Goal: Task Accomplishment & Management: Manage account settings

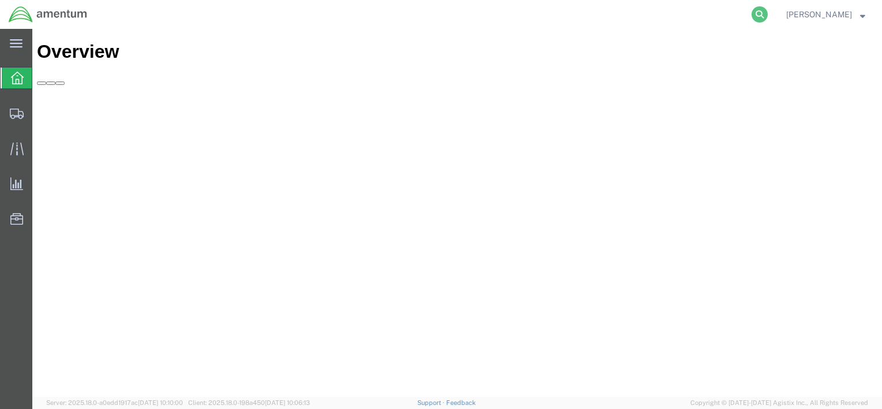
click at [759, 17] on icon at bounding box center [760, 14] width 16 height 16
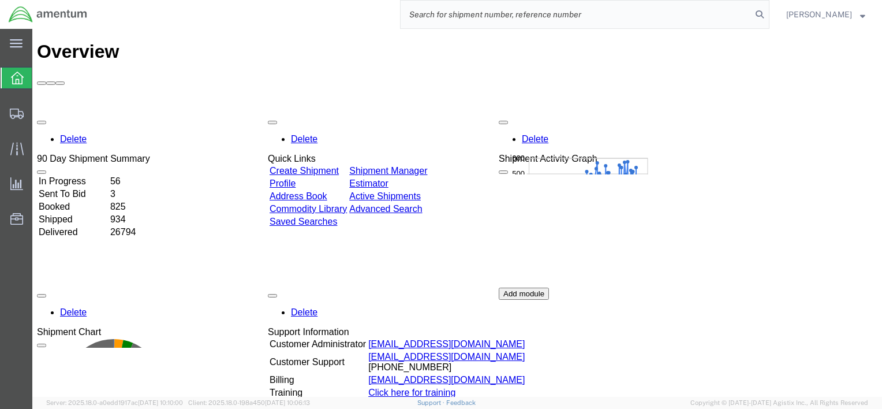
click at [695, 16] on input "search" at bounding box center [576, 15] width 351 height 28
type input "56720481"
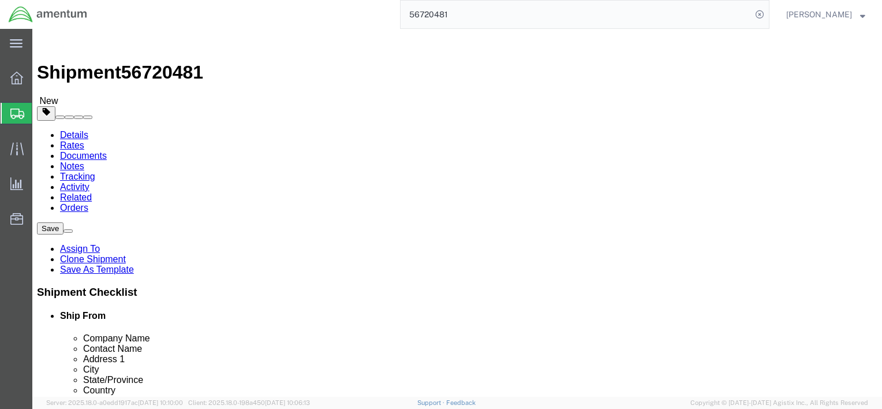
select select
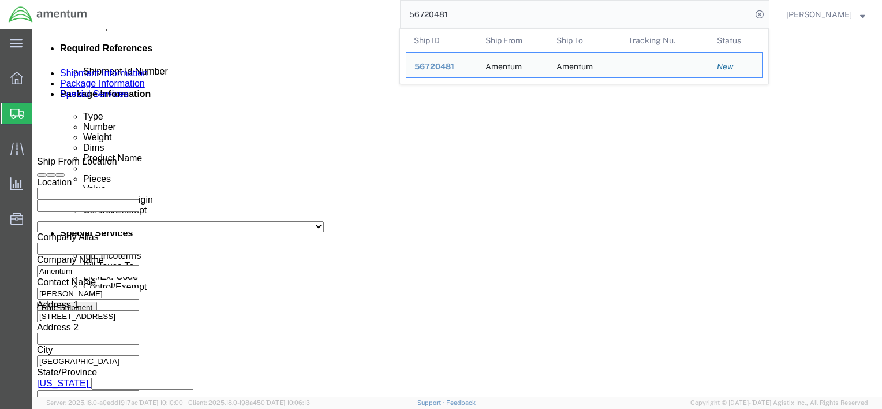
scroll to position [633, 0]
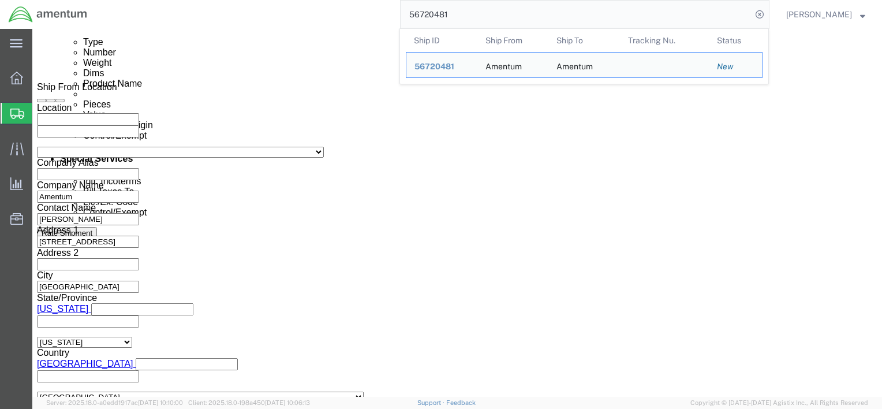
click button "Continue"
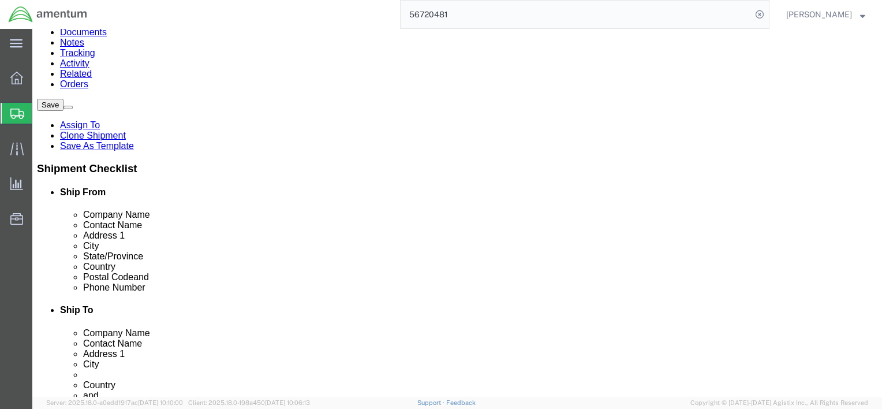
scroll to position [71, 0]
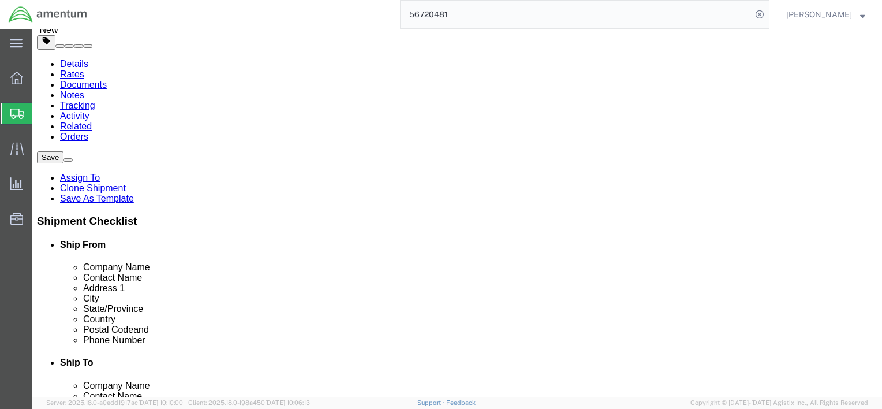
click dd "1.00 Each"
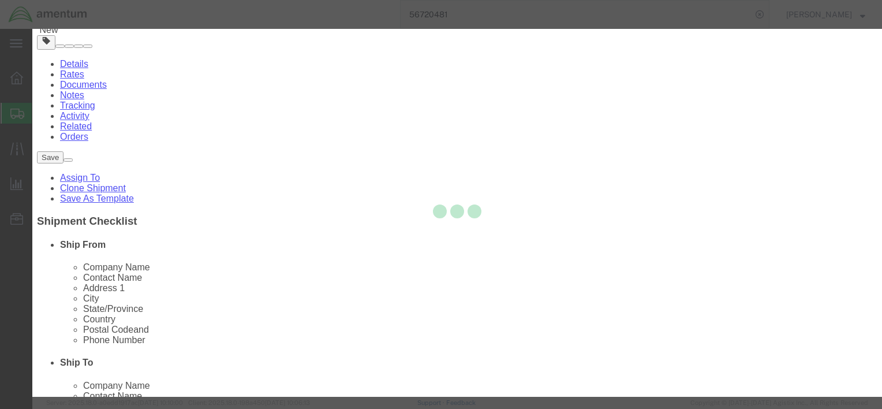
checkbox input "true"
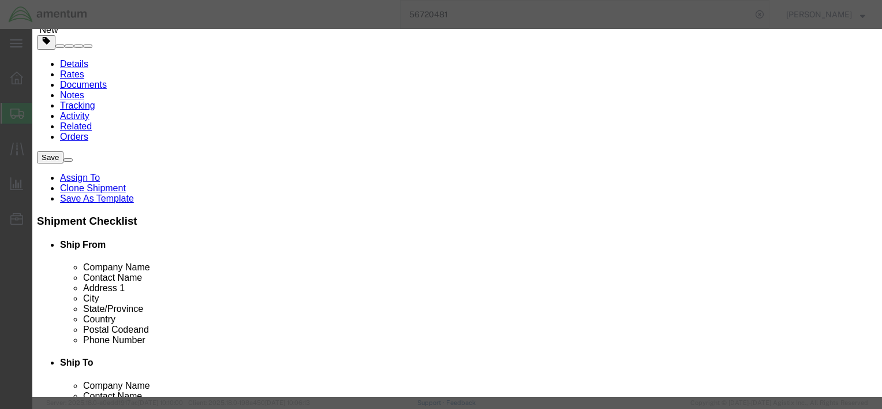
scroll to position [404, 0]
click input "5A991.g"
click select "Select AGR-Agricultural APP-Computers APR-Additional Permissive Exports AVS-Air…"
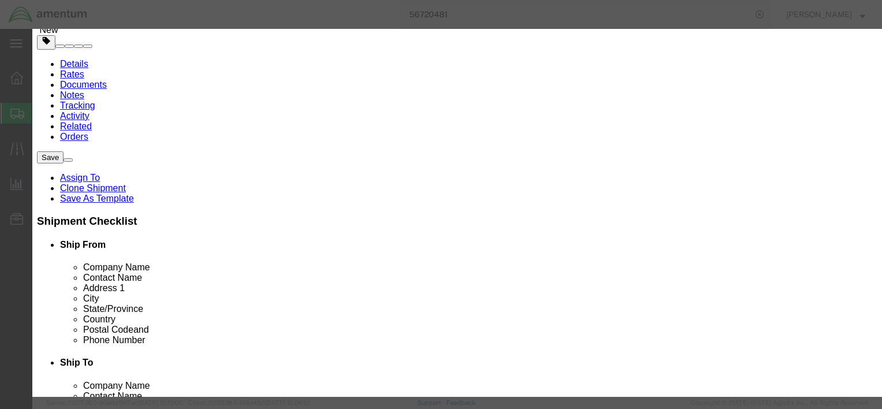
click div "Lic./Ex. Code Select AGR-Agricultural APP-Computers APR-Additional Permissive E…"
click input "text"
click input "5A992.c"
click input "5A991.g"
type input "5A992.c"
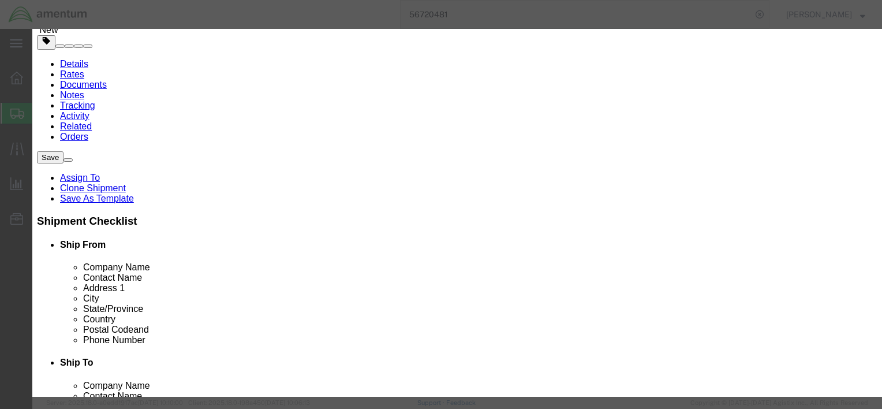
click div "Controlled"
click button "Save & Close"
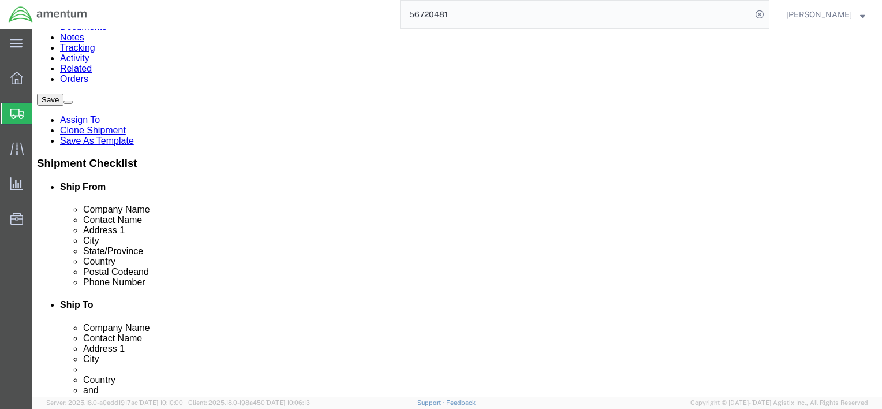
click button "Continue"
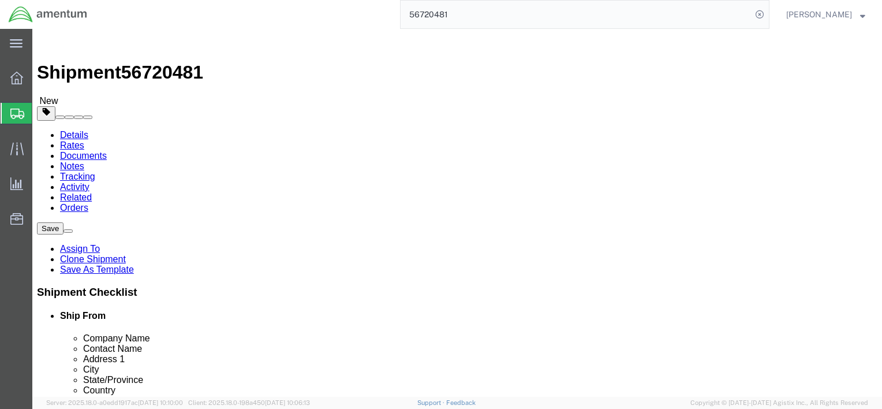
scroll to position [0, 0]
click button "Save"
click div
click div "Success Shipment information saved successfully."
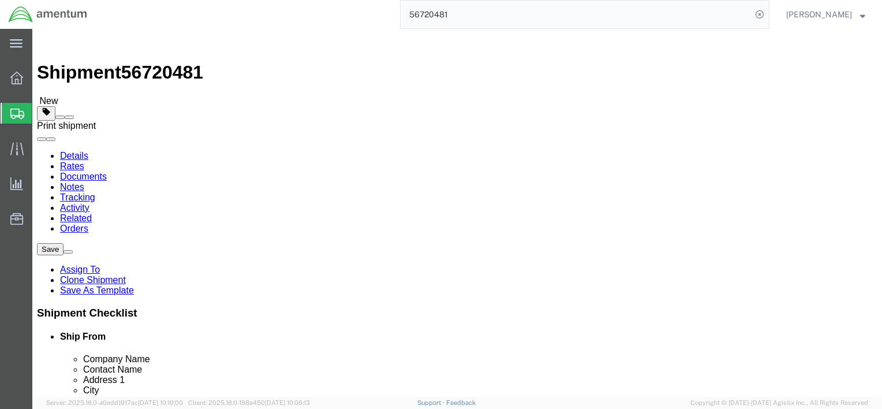
click span
